Goal: Task Accomplishment & Management: Use online tool/utility

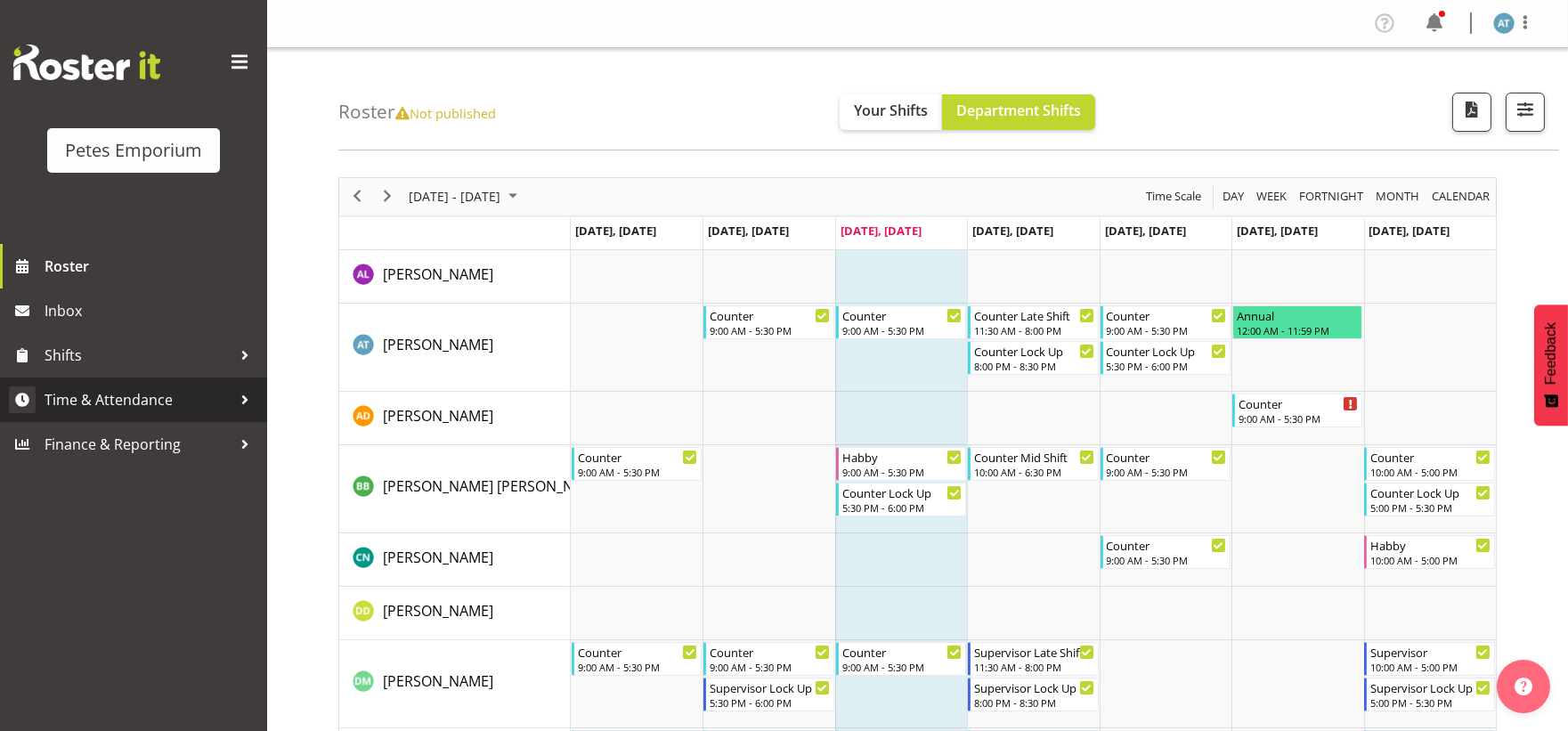
click at [101, 395] on span "Time & Attendance" at bounding box center [138, 399] width 187 height 27
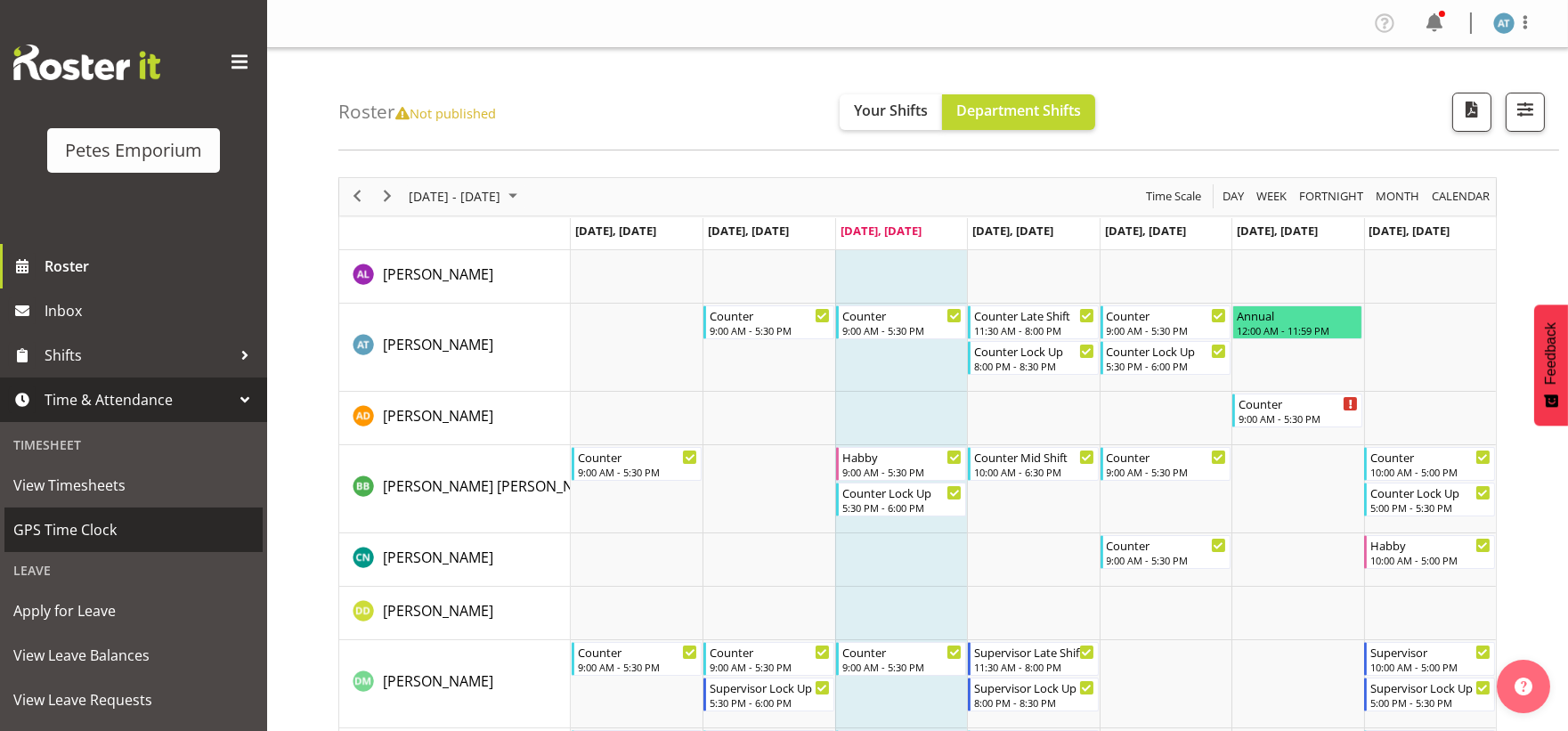
click at [59, 526] on span "GPS Time Clock" at bounding box center [133, 529] width 240 height 27
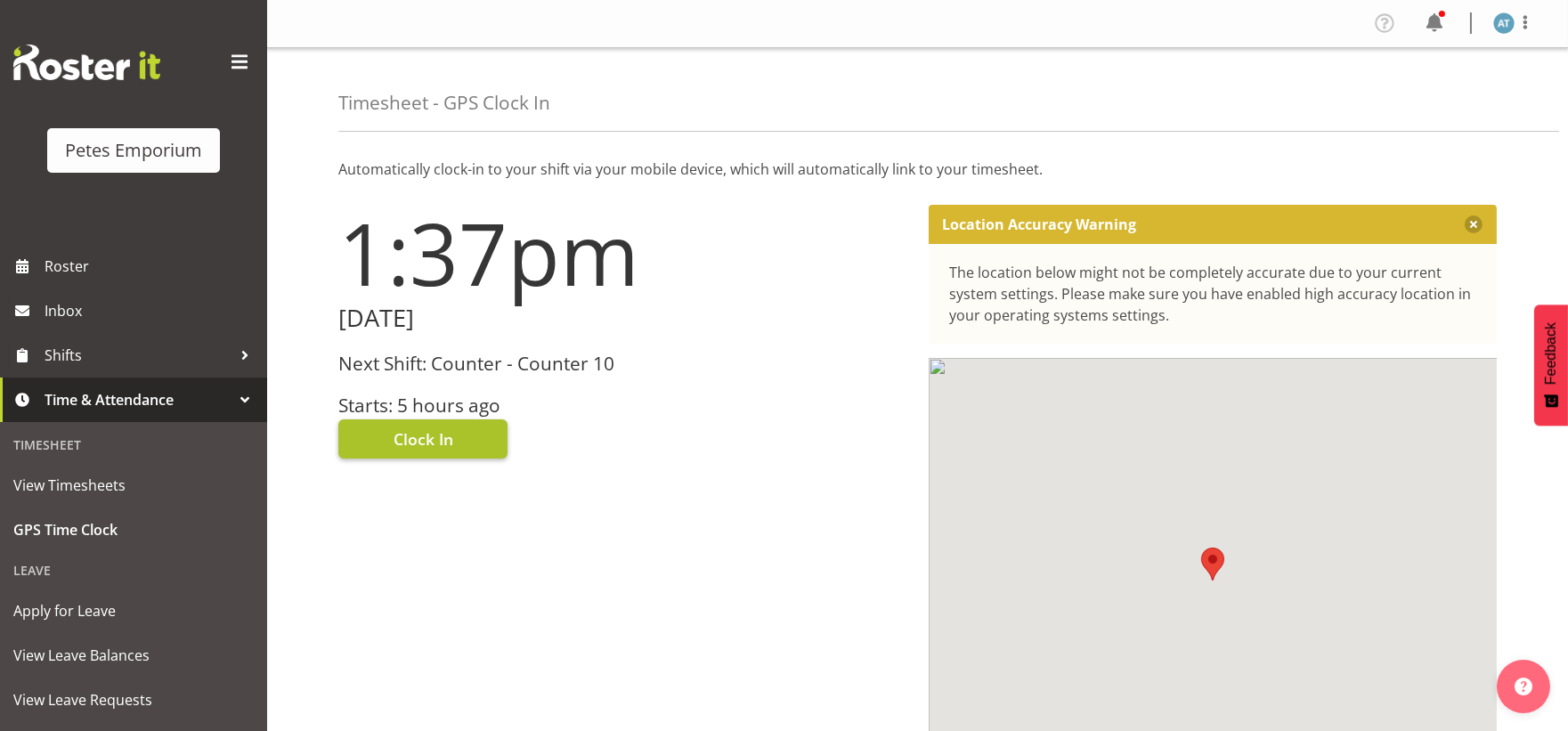
click at [412, 441] on span "Clock In" at bounding box center [424, 438] width 60 height 23
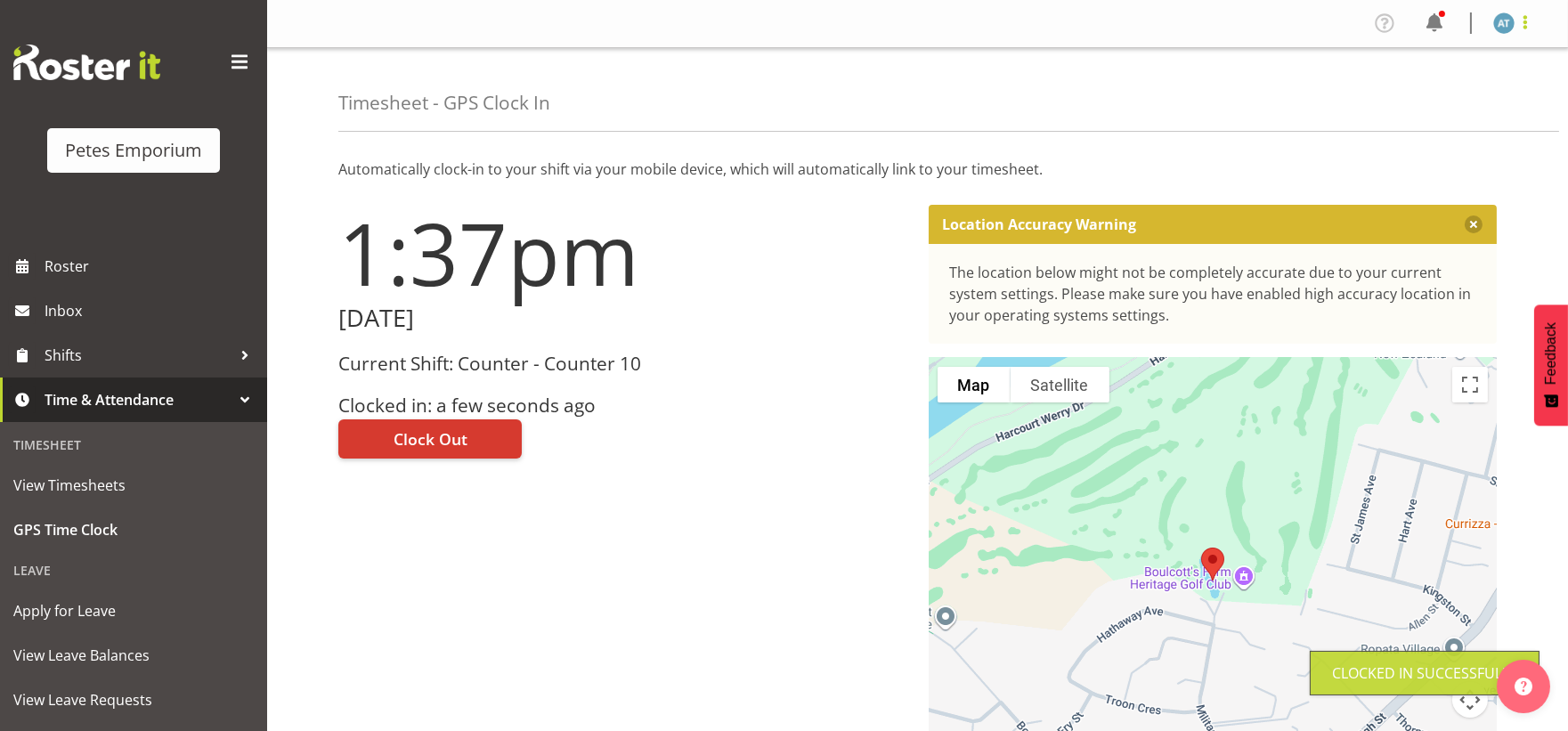
click at [1526, 23] on span at bounding box center [1525, 22] width 22 height 22
click at [1474, 95] on link "Log Out" at bounding box center [1450, 93] width 171 height 32
